Goal: Check status: Check status

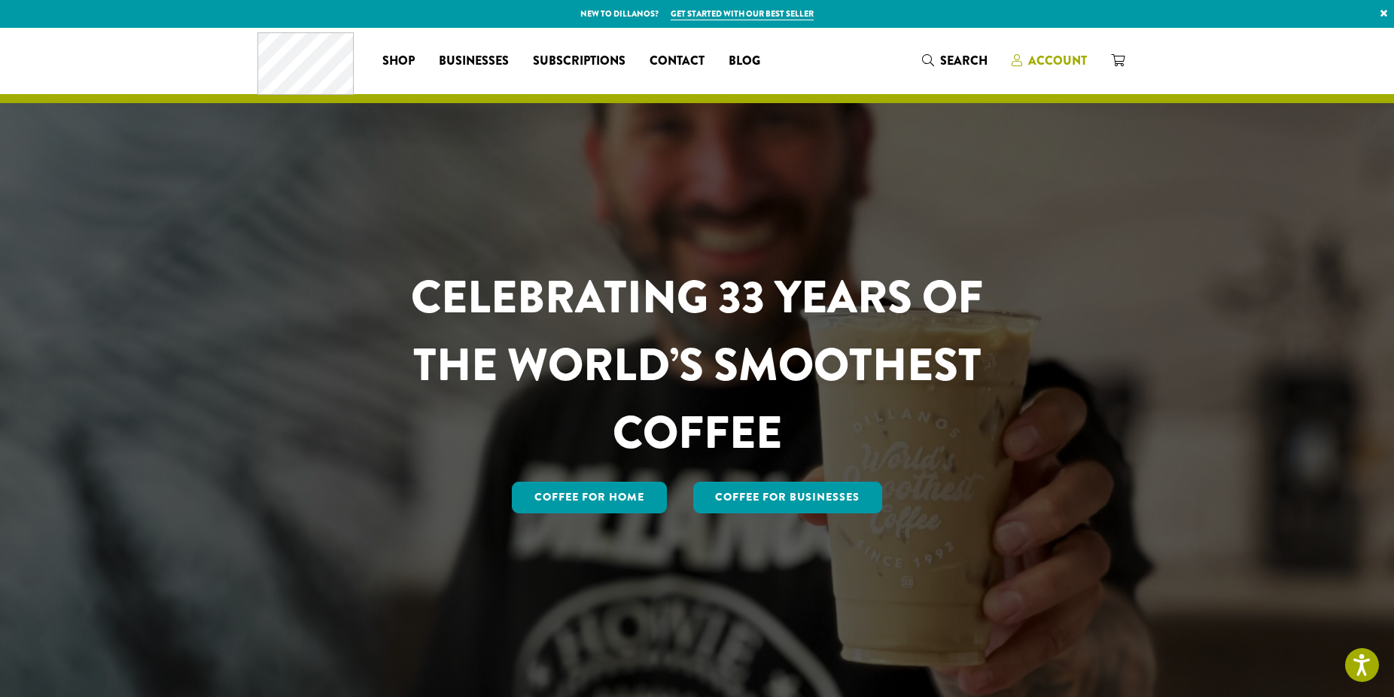
click at [1043, 60] on span "Account" at bounding box center [1057, 60] width 59 height 17
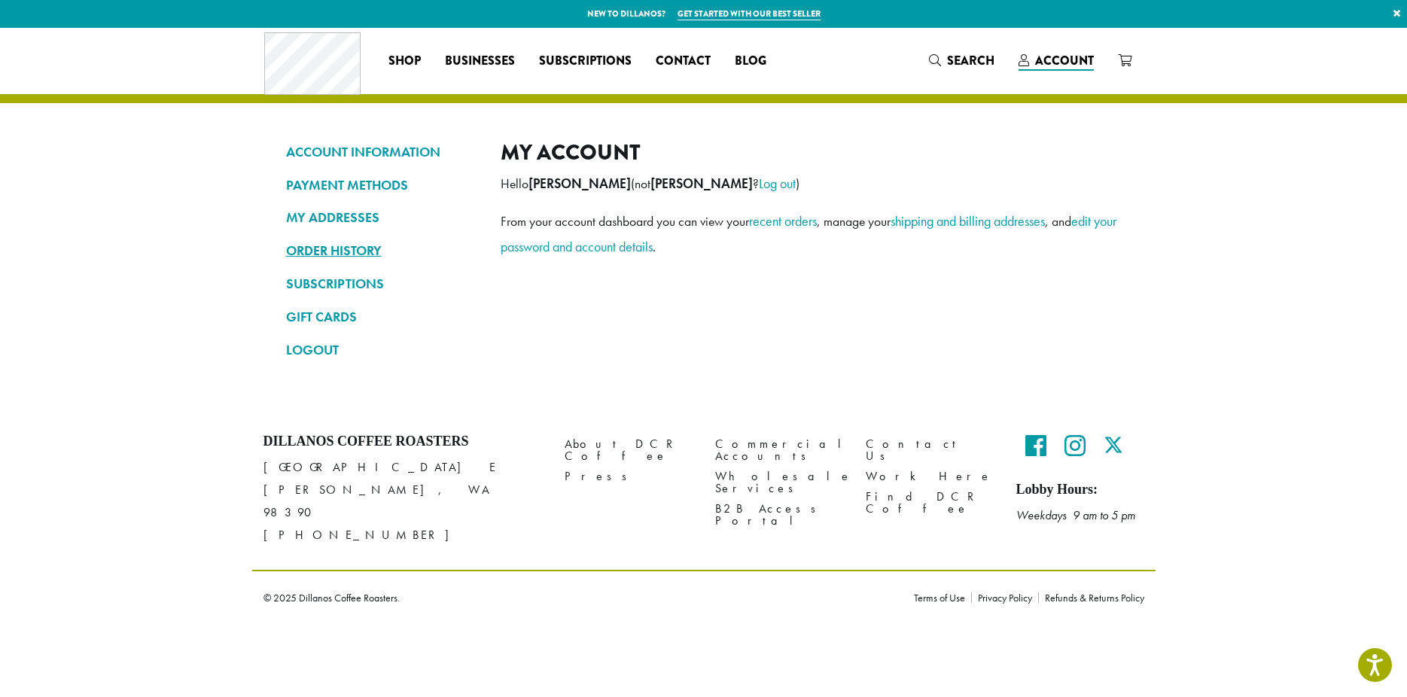
click at [357, 245] on link "ORDER HISTORY" at bounding box center [382, 251] width 192 height 26
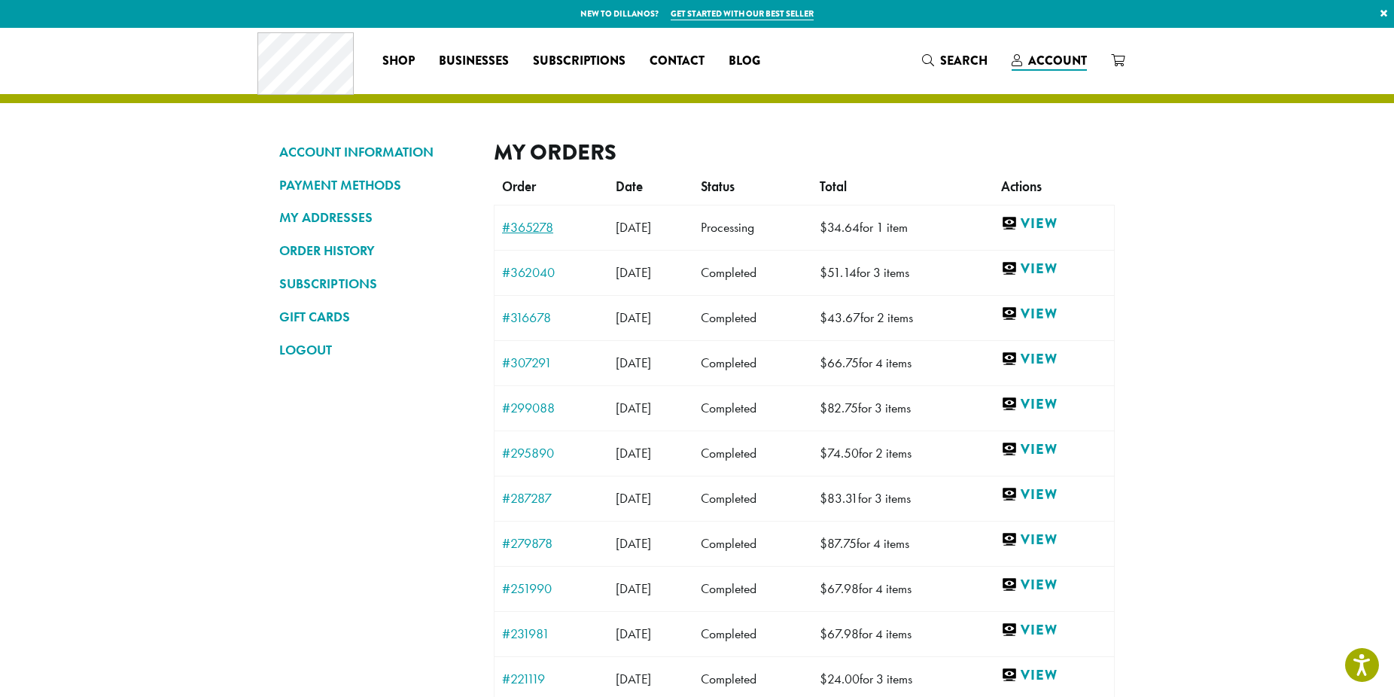
click at [528, 228] on link "#365278" at bounding box center [551, 227] width 99 height 14
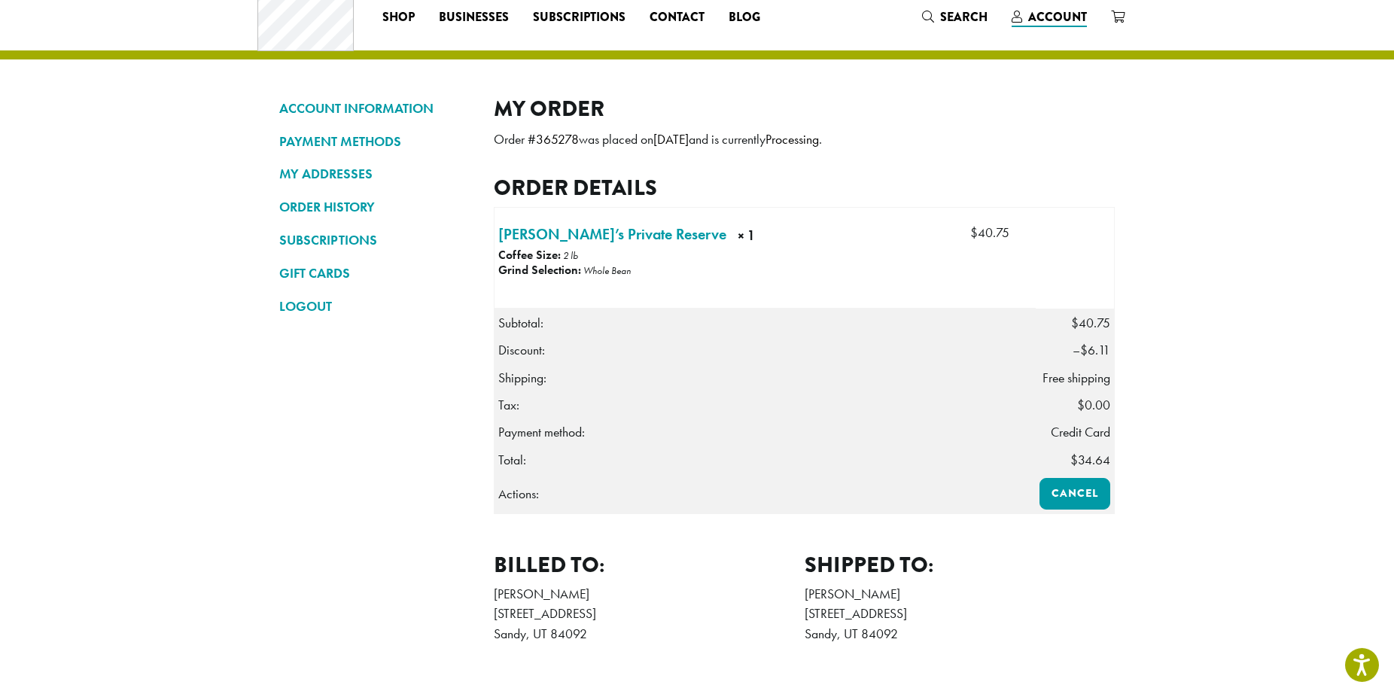
scroll to position [77, 0]
